Goal: Transaction & Acquisition: Book appointment/travel/reservation

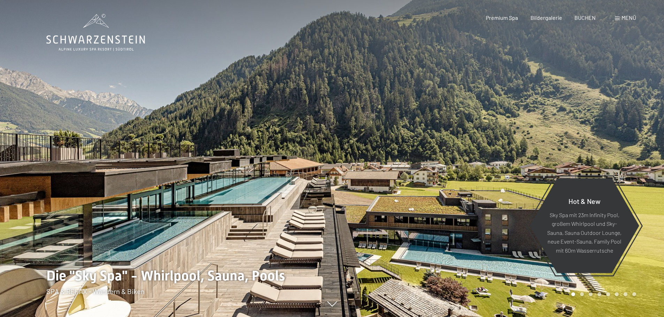
click at [627, 16] on span "Menü" at bounding box center [628, 17] width 15 height 7
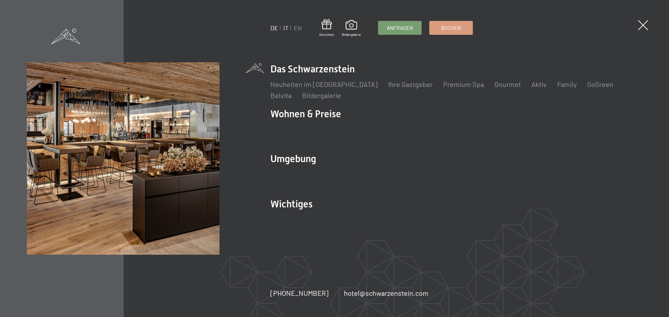
click at [286, 29] on link "IT" at bounding box center [285, 28] width 5 height 8
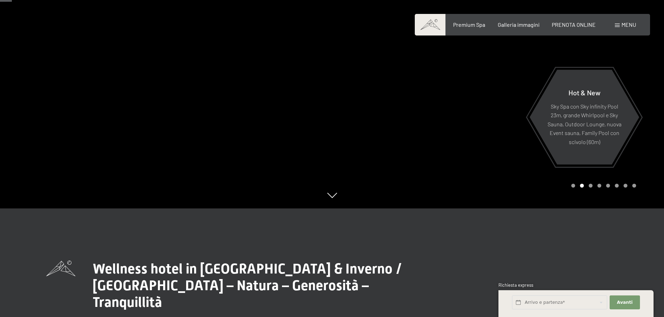
scroll to position [70, 0]
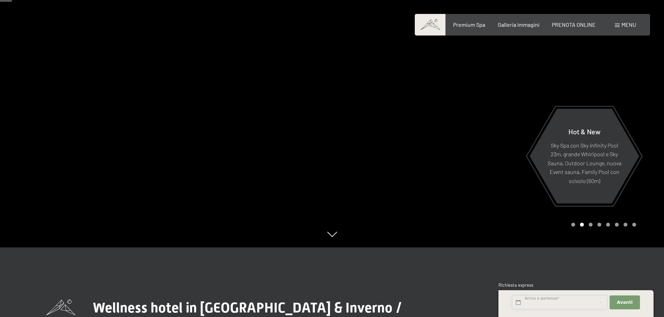
click at [563, 303] on input "text" at bounding box center [559, 303] width 95 height 14
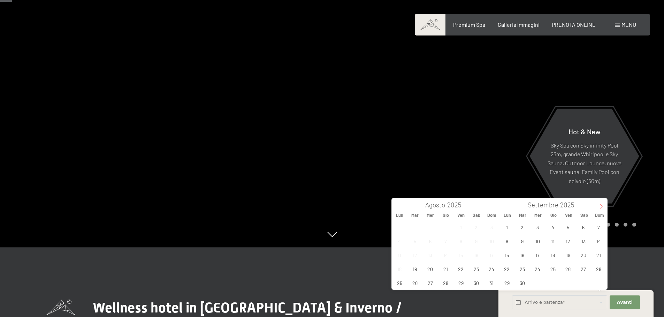
click at [601, 206] on icon at bounding box center [601, 206] width 5 height 5
click at [552, 272] on span "20" at bounding box center [553, 269] width 14 height 14
click at [594, 269] on span "23" at bounding box center [599, 269] width 14 height 14
type input "Gio. 20/11/2025 - Dom. 23/11/2025"
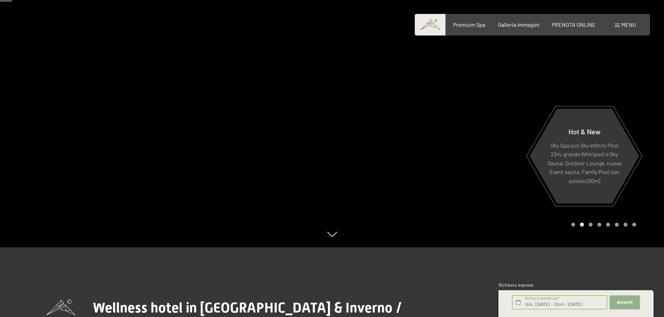
click at [625, 304] on span "Avanti" at bounding box center [625, 303] width 16 height 6
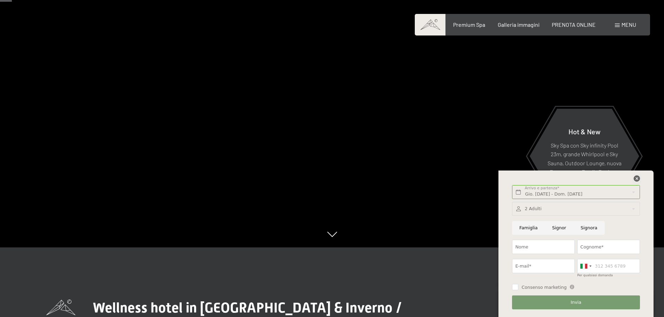
click at [637, 179] on icon at bounding box center [636, 179] width 6 height 6
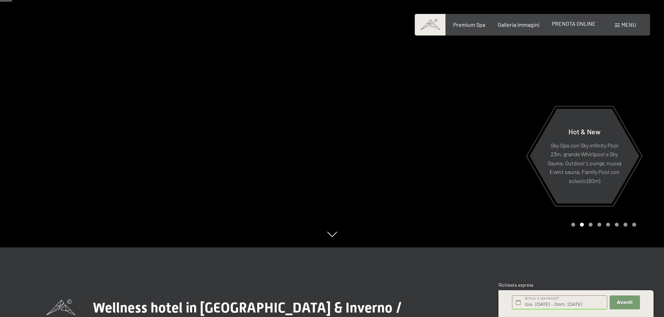
click at [566, 27] on div "PRENOTA ONLINE" at bounding box center [574, 24] width 44 height 8
click at [566, 25] on span "PRENOTA ONLINE" at bounding box center [574, 23] width 44 height 7
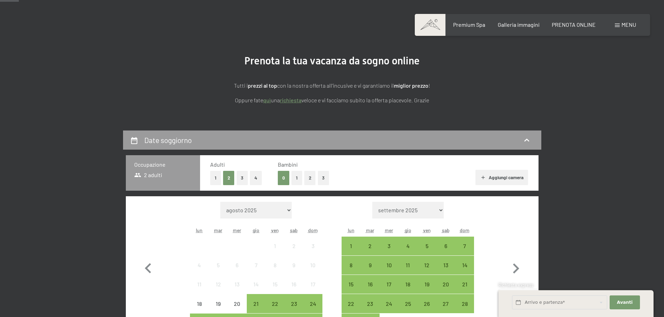
scroll to position [70, 0]
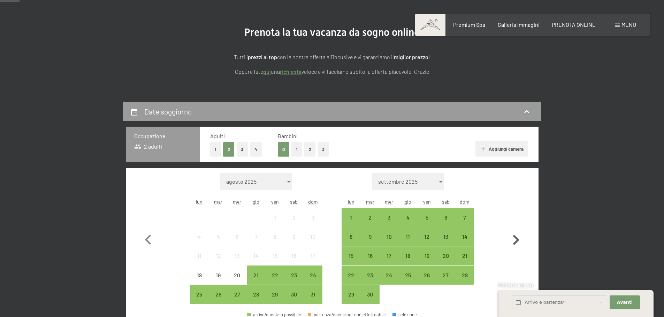
click at [515, 239] on icon "button" at bounding box center [516, 240] width 20 height 20
select select "[DATE]"
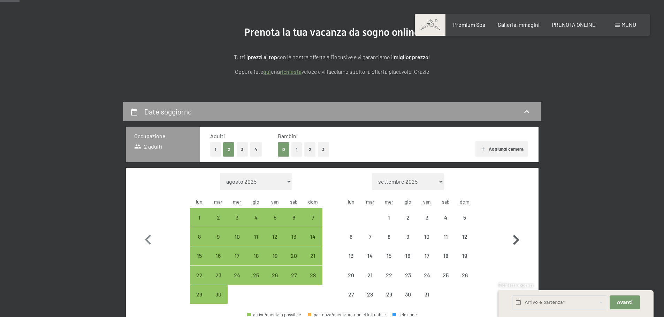
click at [515, 239] on icon "button" at bounding box center [516, 240] width 20 height 20
select select "[DATE]"
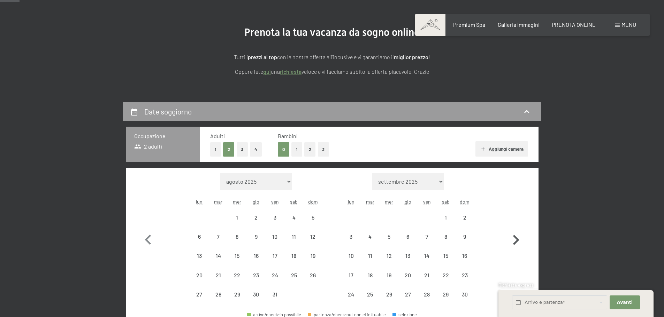
select select "[DATE]"
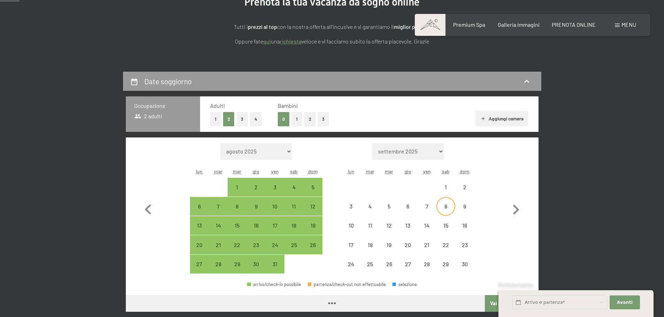
scroll to position [139, 0]
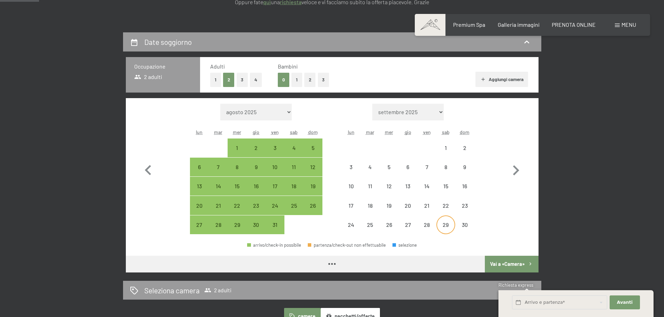
select select "[DATE]"
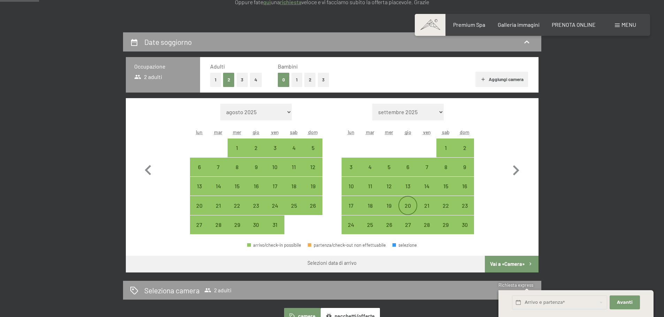
click at [407, 206] on div "20" at bounding box center [407, 211] width 17 height 17
select select "[DATE]"
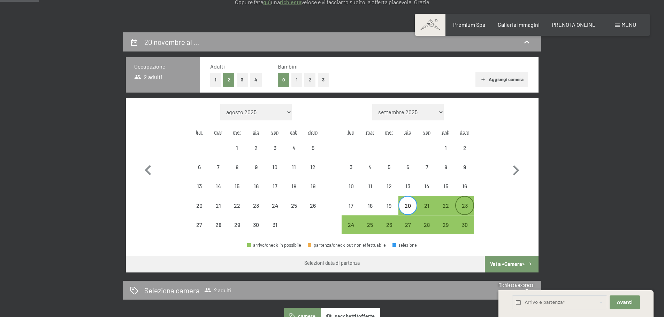
click at [462, 207] on div "23" at bounding box center [464, 211] width 17 height 17
select select "[DATE]"
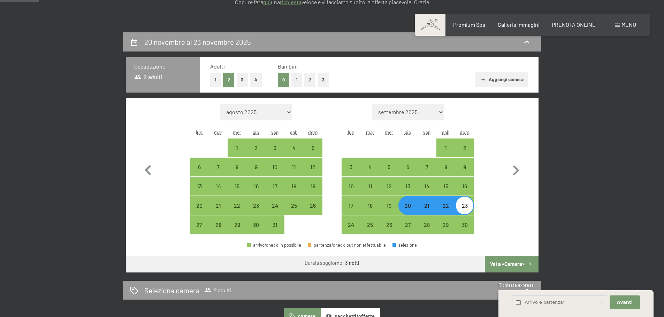
click at [509, 263] on button "Vai a «Camera»" at bounding box center [511, 264] width 53 height 17
select select "[DATE]"
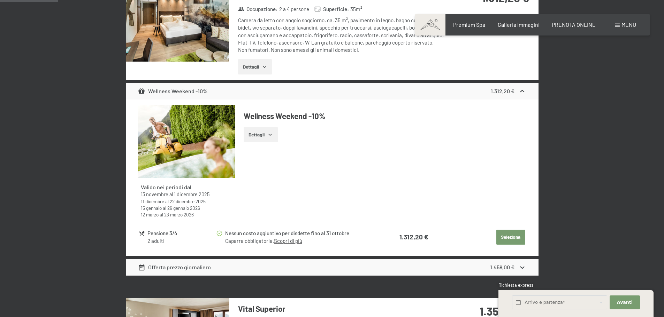
scroll to position [276, 0]
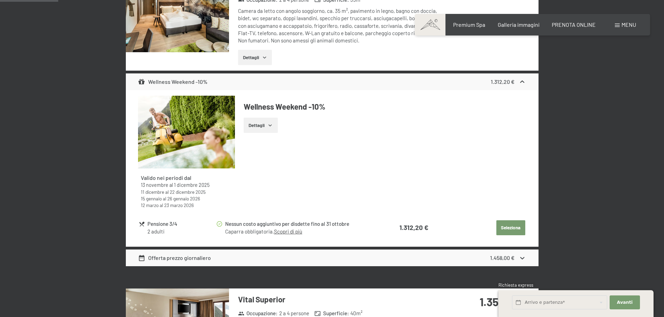
click at [505, 228] on button "Seleziona" at bounding box center [510, 228] width 29 height 15
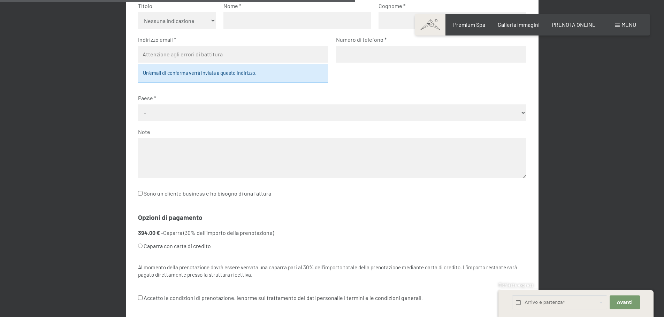
scroll to position [172, 0]
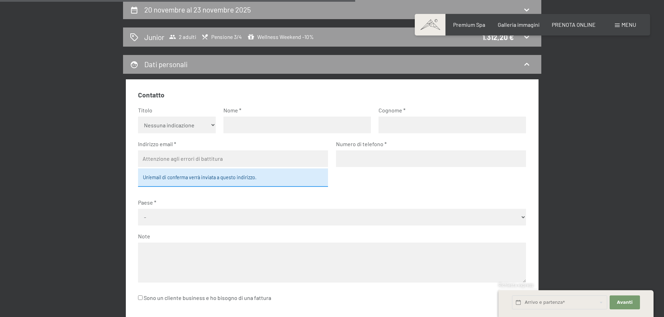
click at [197, 124] on select "Nessuna indicazione Sig.ra Sig." at bounding box center [177, 125] width 78 height 17
select select "m"
click at [138, 117] on select "Nessuna indicazione Sig.ra Sig." at bounding box center [177, 125] width 78 height 17
click at [238, 126] on input "text" at bounding box center [296, 125] width 147 height 17
type input "[PERSON_NAME]"
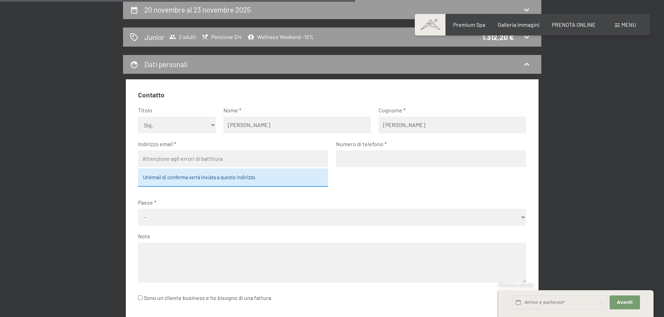
type input "[PERSON_NAME]"
type input "[PERSON_NAME][EMAIL_ADDRESS][PERSON_NAME][DOMAIN_NAME]"
type input "3405778550"
click at [266, 218] on select "- [GEOGRAPHIC_DATA] [GEOGRAPHIC_DATA] [GEOGRAPHIC_DATA] [GEOGRAPHIC_DATA] [GEOG…" at bounding box center [332, 217] width 388 height 17
select select "ITA"
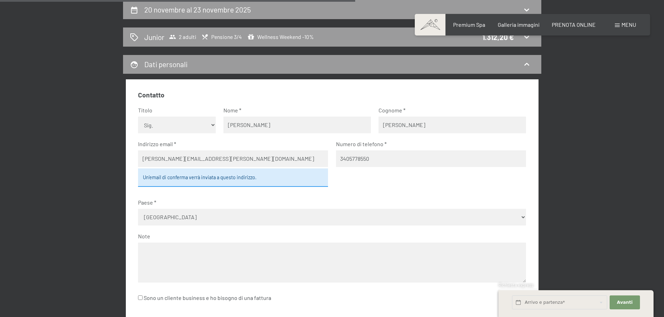
click at [138, 209] on select "- [GEOGRAPHIC_DATA] [GEOGRAPHIC_DATA] [GEOGRAPHIC_DATA] [GEOGRAPHIC_DATA] [GEOG…" at bounding box center [332, 217] width 388 height 17
click at [214, 265] on textarea at bounding box center [332, 263] width 388 height 40
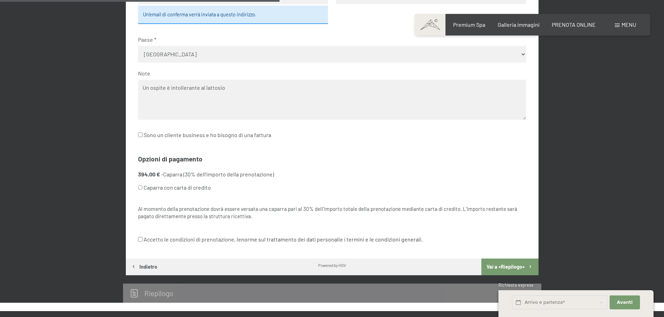
scroll to position [346, 0]
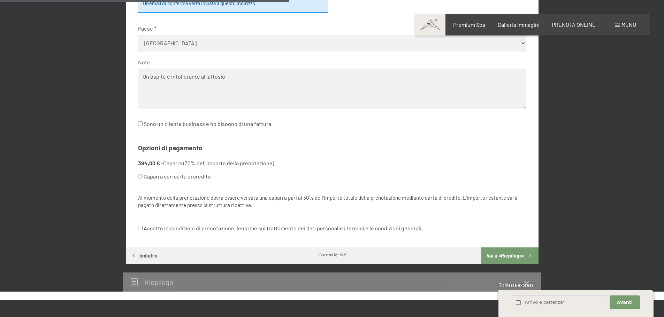
type textarea "Un ospite è intollerante al lattosio"
click at [139, 177] on input "Caparra con carta di credito" at bounding box center [140, 176] width 5 height 5
radio input "true"
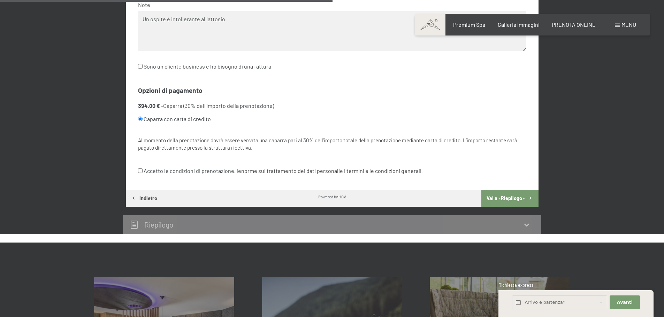
scroll to position [416, 0]
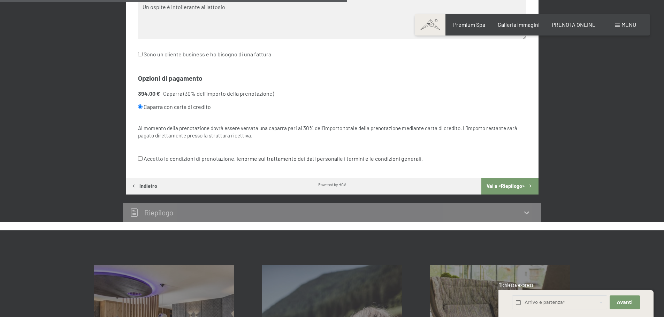
click at [140, 160] on input "Accetto le condizioni di prenotazione, le norme sul trattamento dei dati person…" at bounding box center [140, 158] width 5 height 5
checkbox input "true"
click at [509, 186] on button "Vai a «Riepilogo»" at bounding box center [509, 186] width 57 height 17
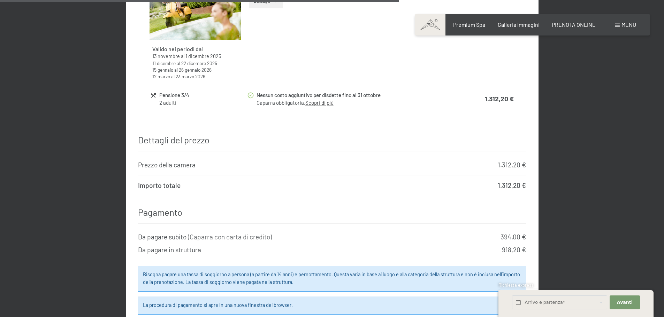
scroll to position [764, 0]
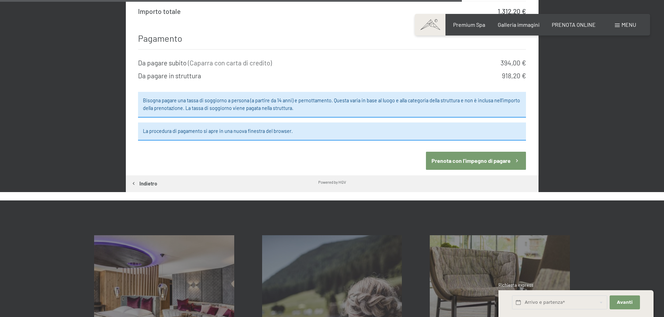
click at [480, 152] on button "Prenota con l’impegno di pagare" at bounding box center [476, 161] width 100 height 18
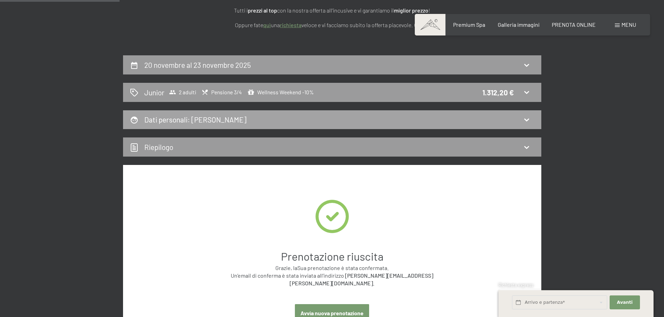
scroll to position [105, 0]
